Goal: Transaction & Acquisition: Purchase product/service

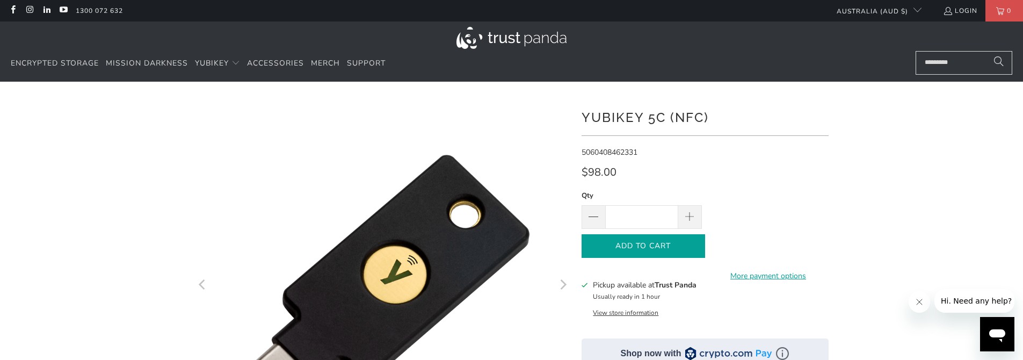
click at [622, 248] on span "Add to Cart" at bounding box center [643, 246] width 101 height 9
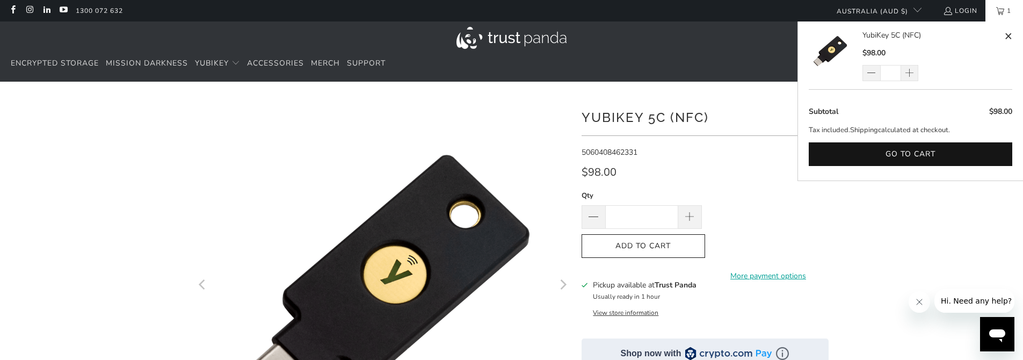
click at [1000, 9] on link "1" at bounding box center [1004, 10] width 38 height 21
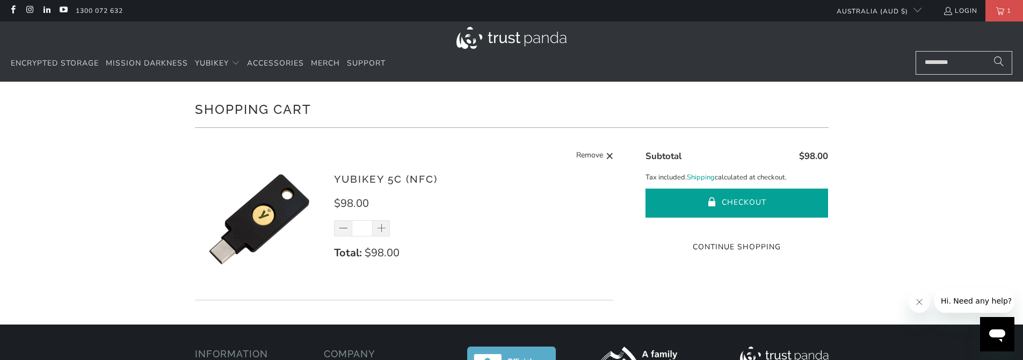
click at [685, 204] on button "Checkout" at bounding box center [736, 202] width 183 height 29
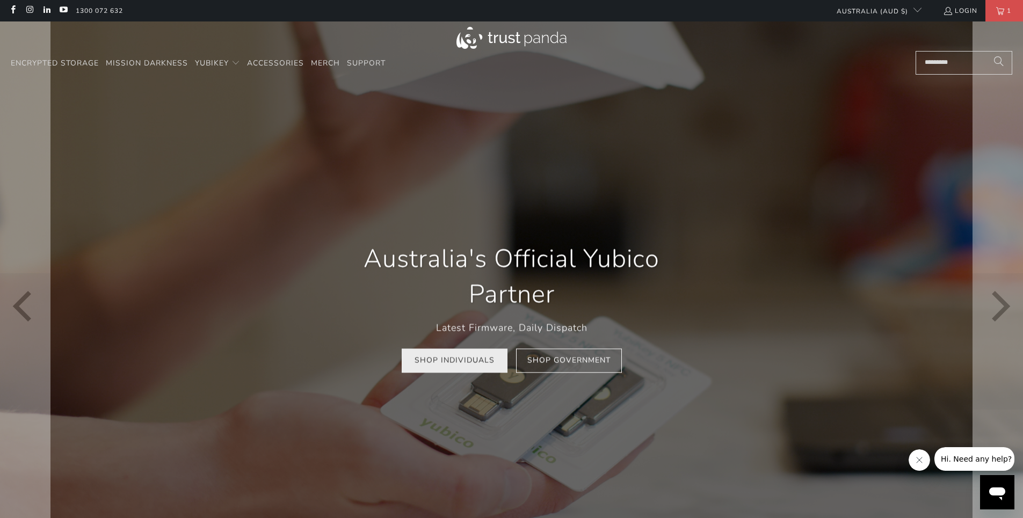
click at [460, 366] on link "Shop Individuals" at bounding box center [455, 361] width 106 height 24
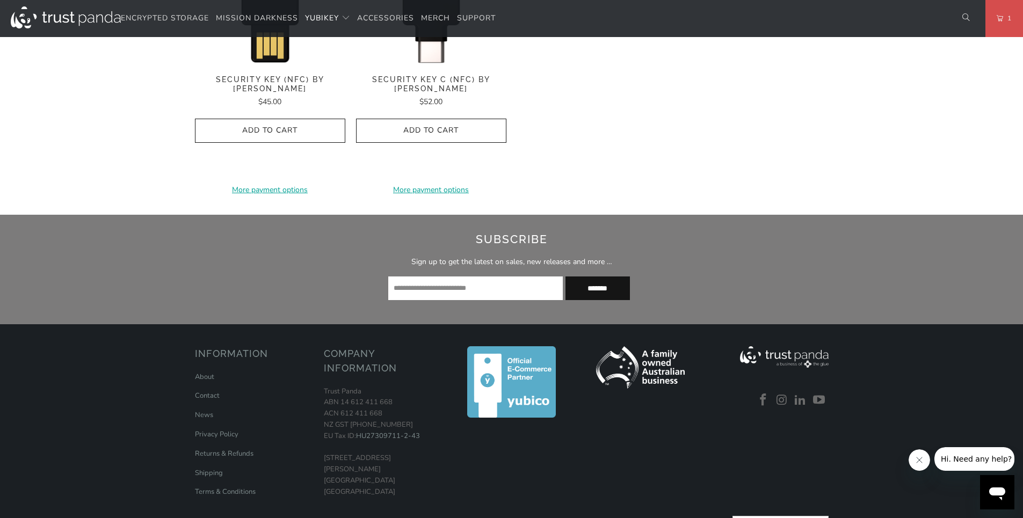
scroll to position [1307, 0]
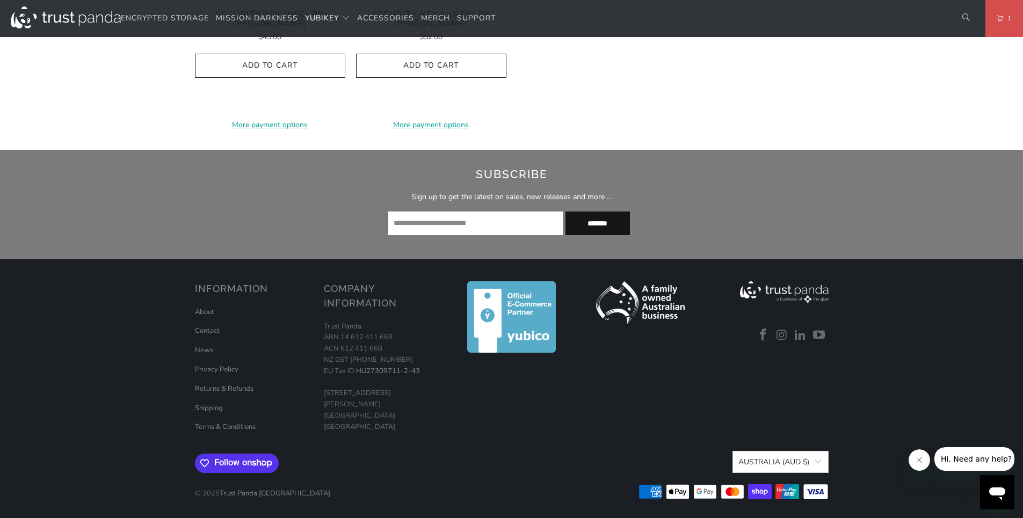
drag, startPoint x: 399, startPoint y: 406, endPoint x: 325, endPoint y: 396, distance: 74.9
click at [325, 396] on p "Trust Panda ABN 14 612 411 668 ACN 612 411 668 NZ GST 126-344-651 EU Tax ID: HU…" at bounding box center [383, 377] width 118 height 112
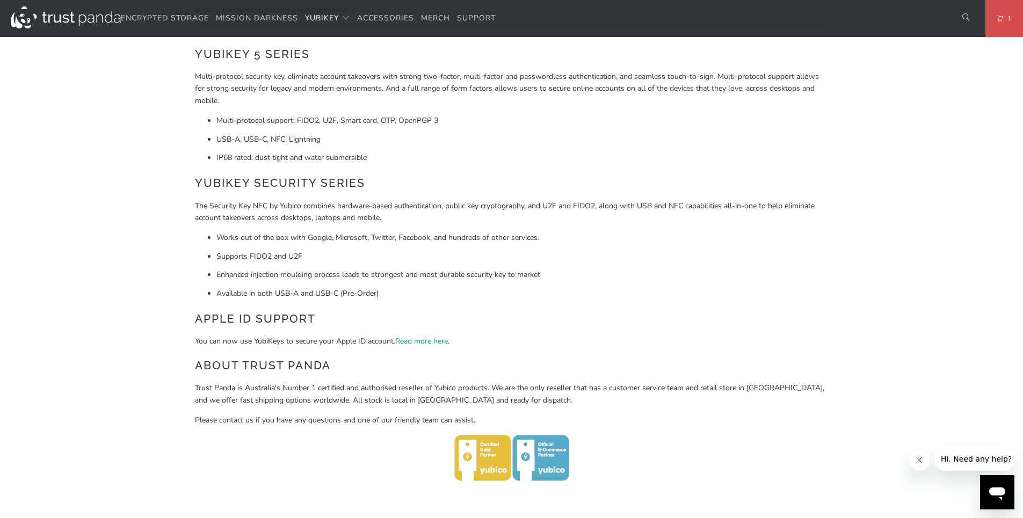
scroll to position [0, 0]
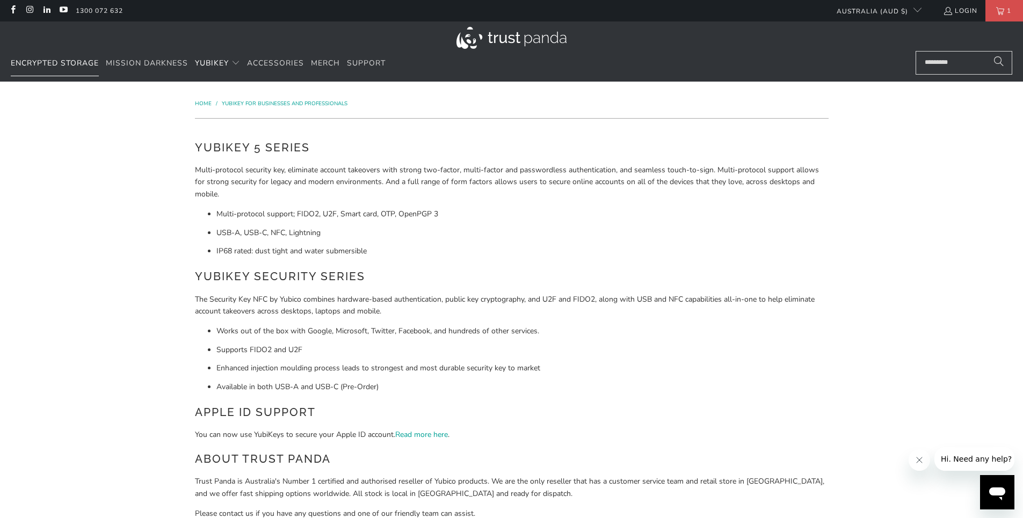
click at [48, 59] on span "Encrypted Storage" at bounding box center [55, 63] width 88 height 10
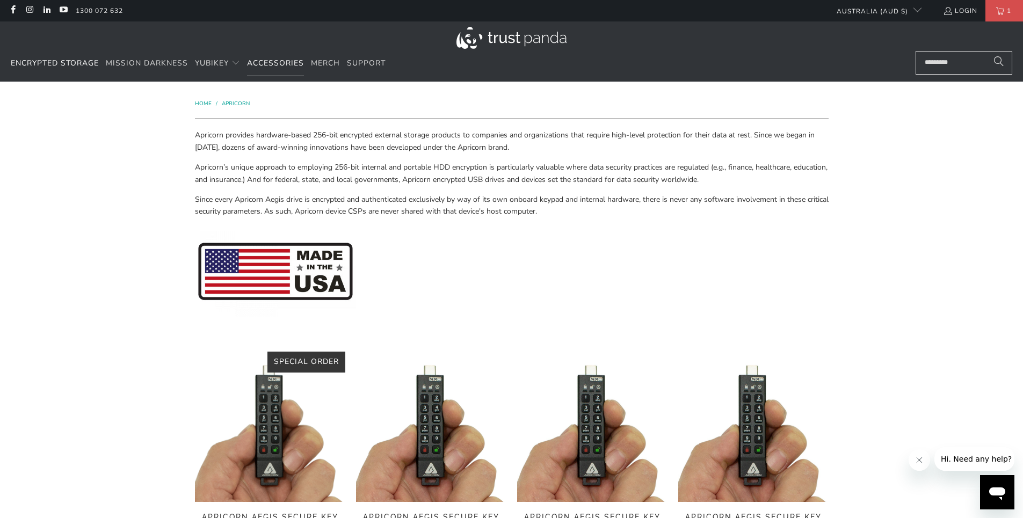
click at [294, 67] on span "Accessories" at bounding box center [275, 63] width 57 height 10
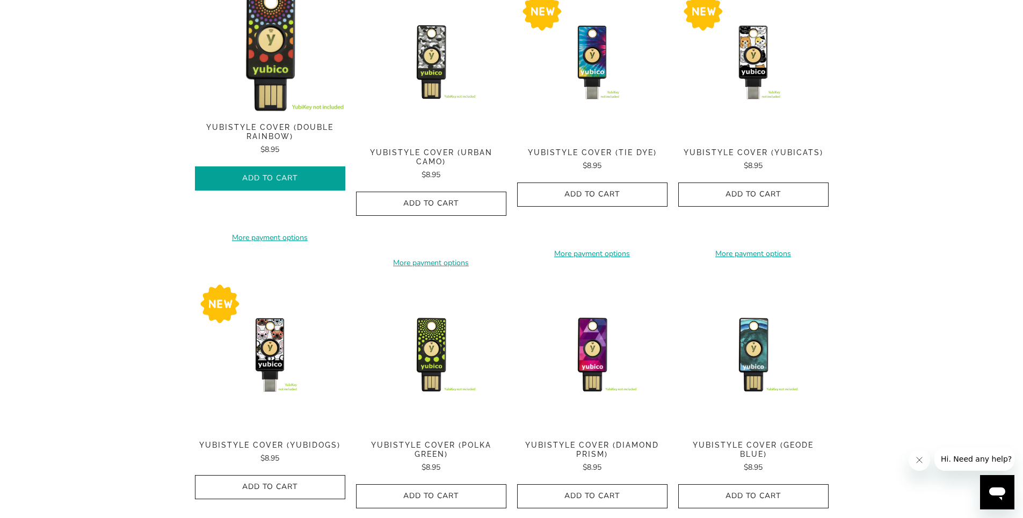
scroll to position [515, 0]
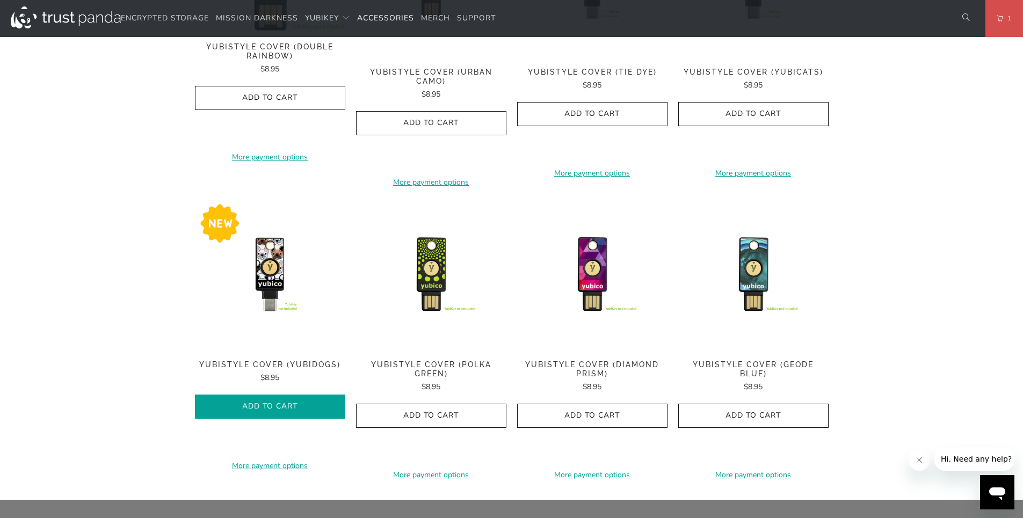
click at [290, 409] on span "Add to Cart" at bounding box center [270, 406] width 128 height 9
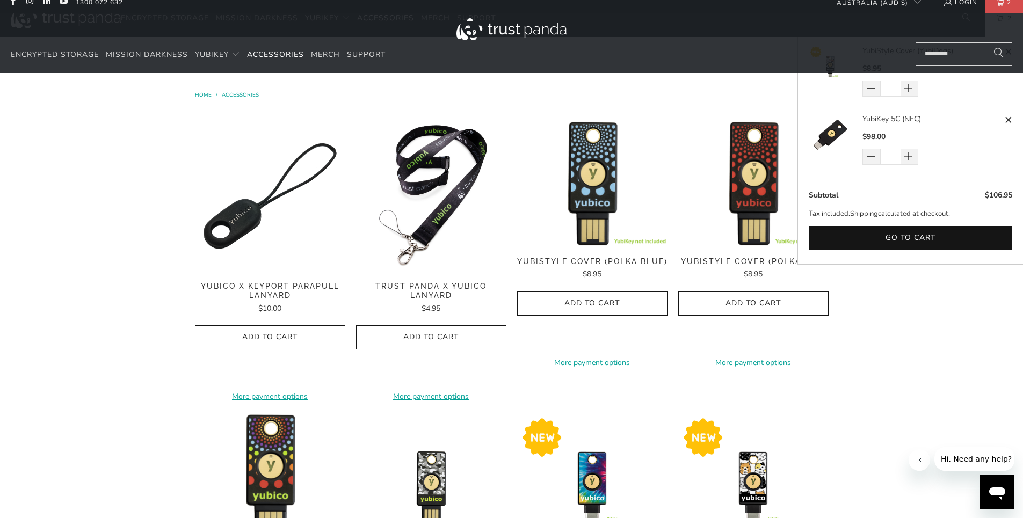
scroll to position [0, 0]
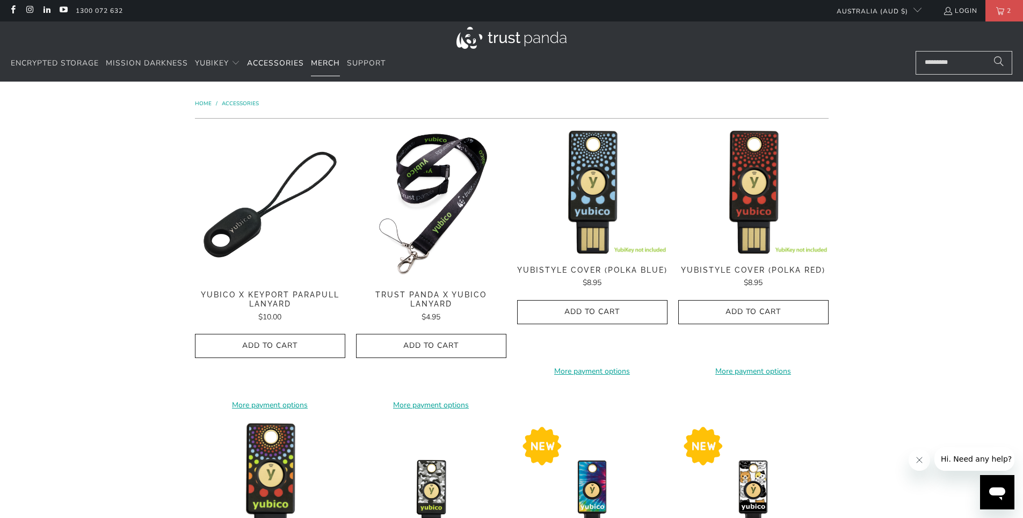
click at [327, 62] on span "Merch" at bounding box center [325, 63] width 29 height 10
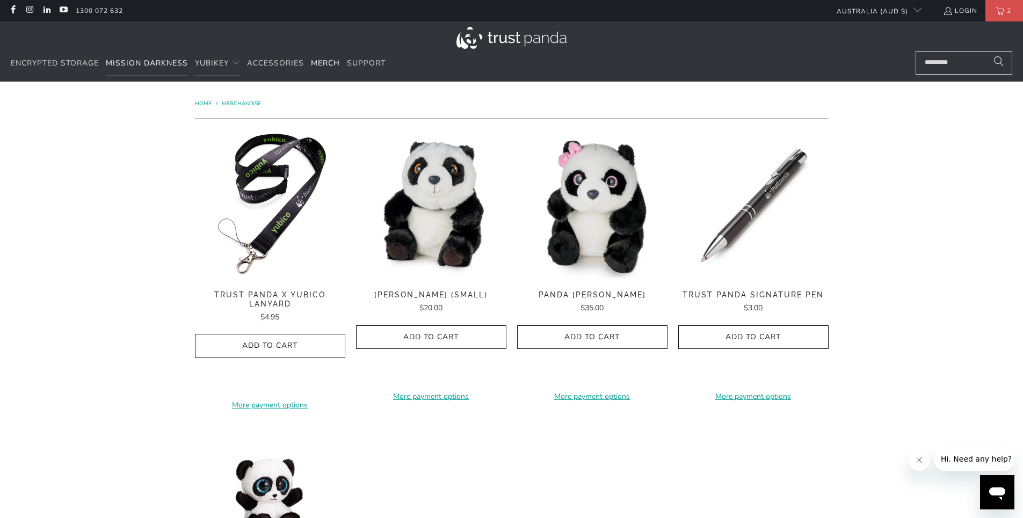
click at [145, 65] on span "Mission Darkness" at bounding box center [147, 63] width 82 height 10
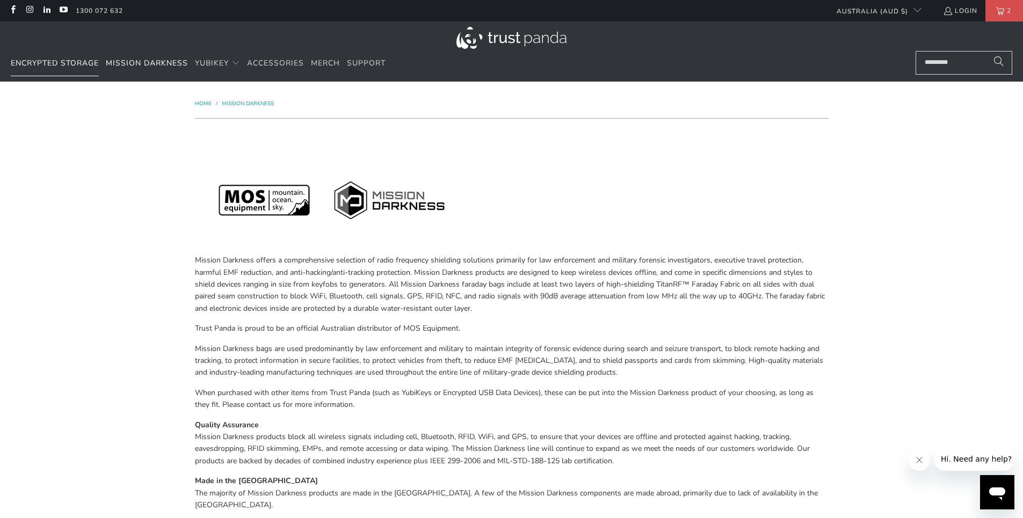
click at [57, 65] on span "Encrypted Storage" at bounding box center [55, 63] width 88 height 10
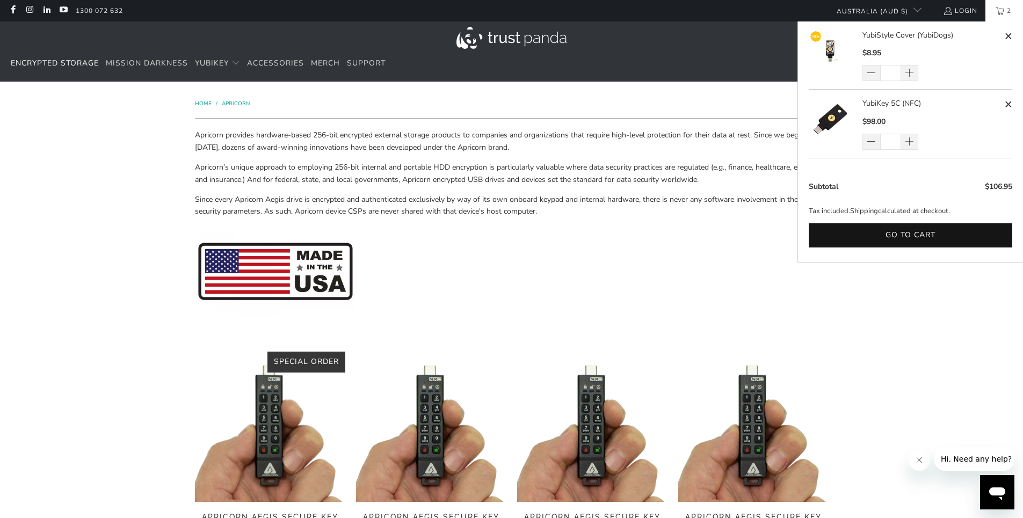
click at [1011, 19] on span "2" at bounding box center [1009, 10] width 10 height 21
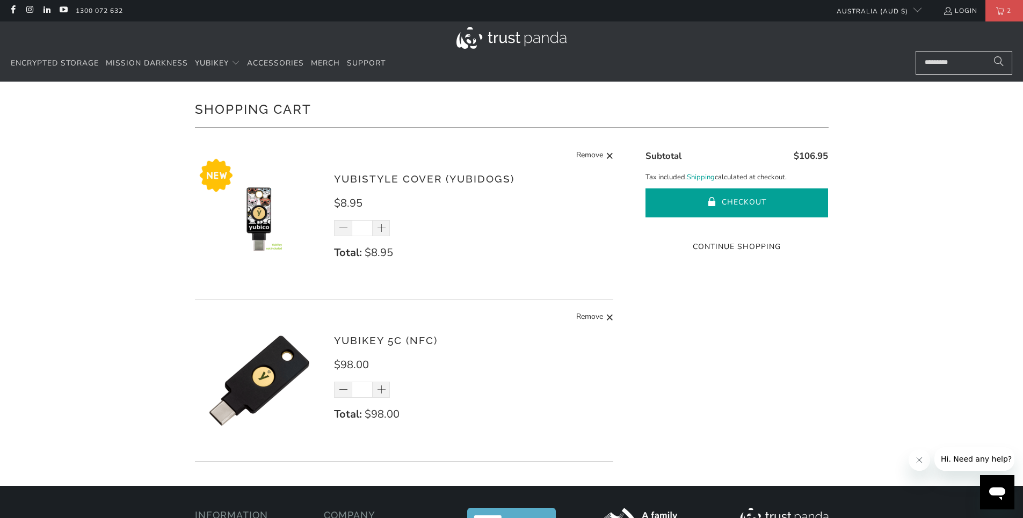
click at [724, 199] on button "Checkout" at bounding box center [736, 202] width 183 height 29
